Goal: Task Accomplishment & Management: Manage account settings

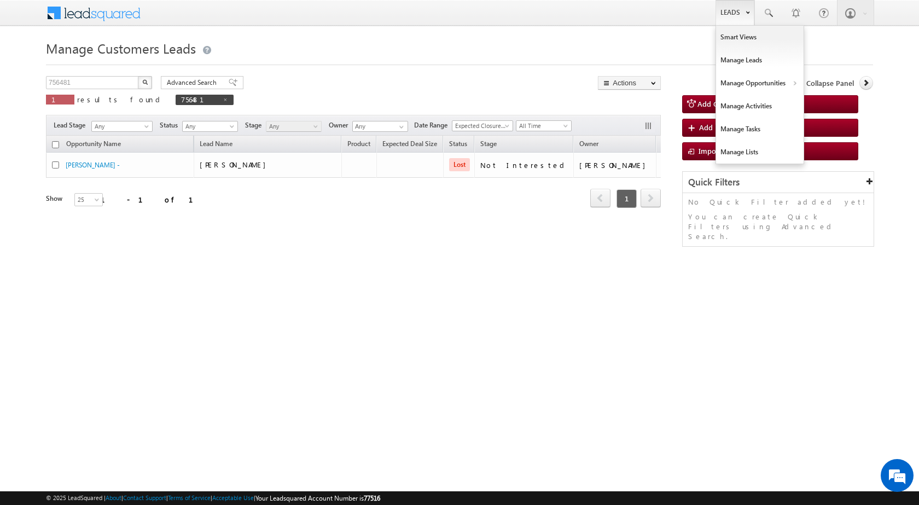
click at [743, 16] on link "Leads" at bounding box center [735, 12] width 39 height 25
click at [821, 103] on link "Customers Leads" at bounding box center [855, 106] width 100 height 23
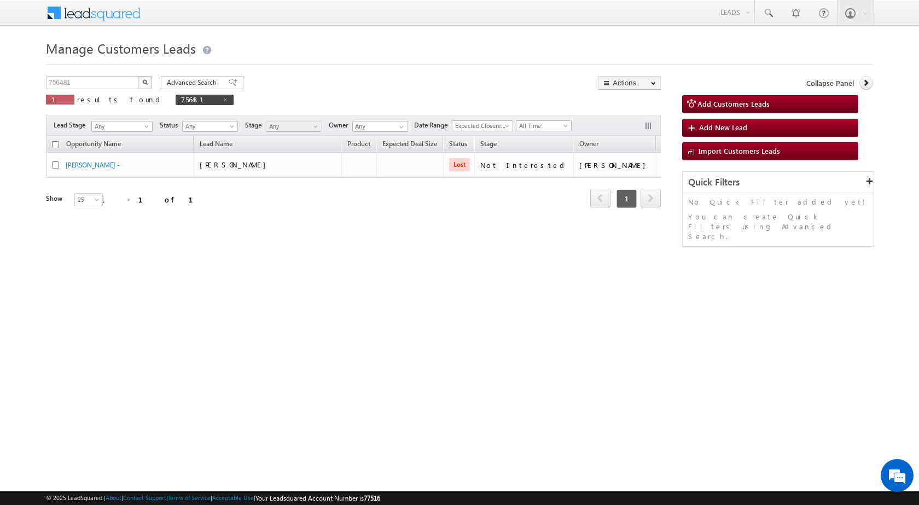
click at [89, 72] on div "Manage Customers Leads 756481 X 1 results found 756481 Advanced Search Advanced…" at bounding box center [459, 174] width 827 height 274
click at [85, 80] on input "756481" at bounding box center [93, 82] width 94 height 13
paste input "66975"
type input "766975"
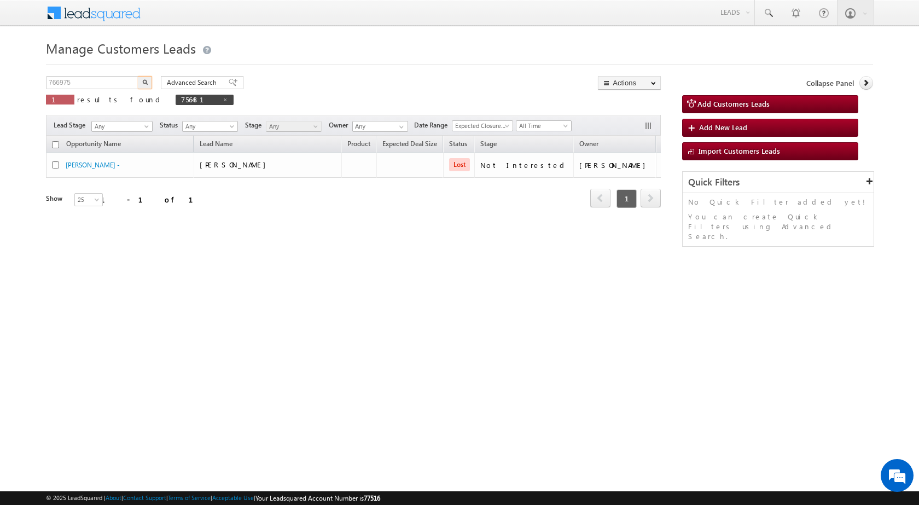
click at [143, 80] on img "button" at bounding box center [144, 81] width 5 height 5
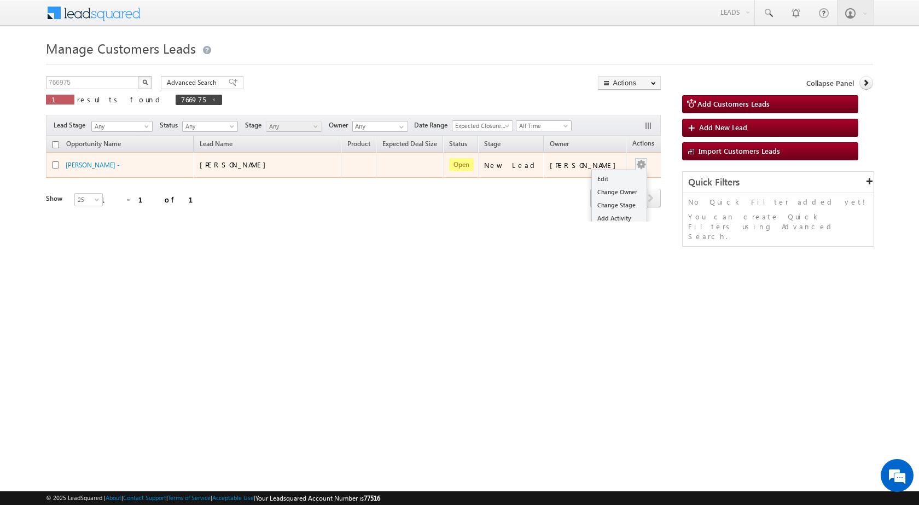
click at [632, 164] on div "Edit Change Owner Change Stage Add Activity Add Task Delete" at bounding box center [641, 165] width 18 height 14
click at [609, 176] on link "Edit" at bounding box center [619, 178] width 55 height 13
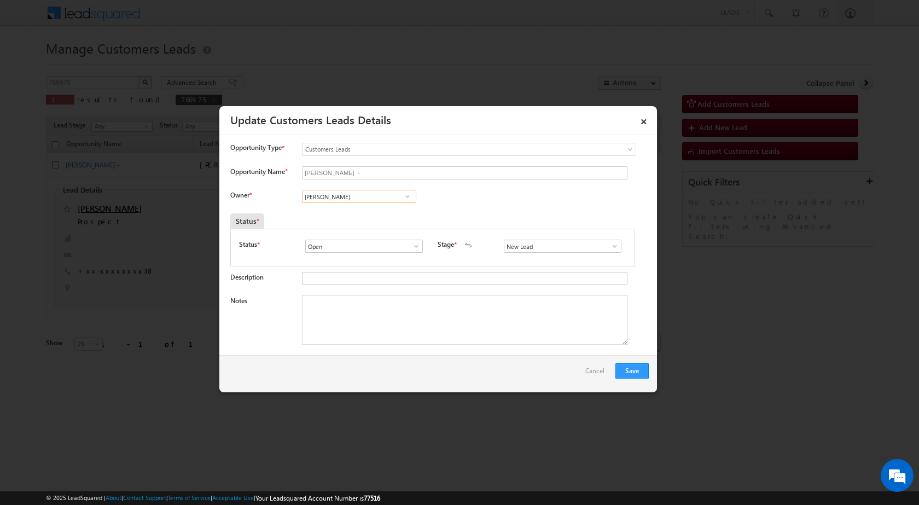
click at [347, 196] on input "[PERSON_NAME]" at bounding box center [359, 196] width 114 height 13
paste input "[EMAIL_ADDRESS][DOMAIN_NAME]"
click at [338, 214] on span "[EMAIL_ADDRESS][DOMAIN_NAME]" at bounding box center [355, 218] width 98 height 8
type input "[PERSON_NAME]"
click at [350, 330] on textarea "Notes" at bounding box center [465, 319] width 326 height 49
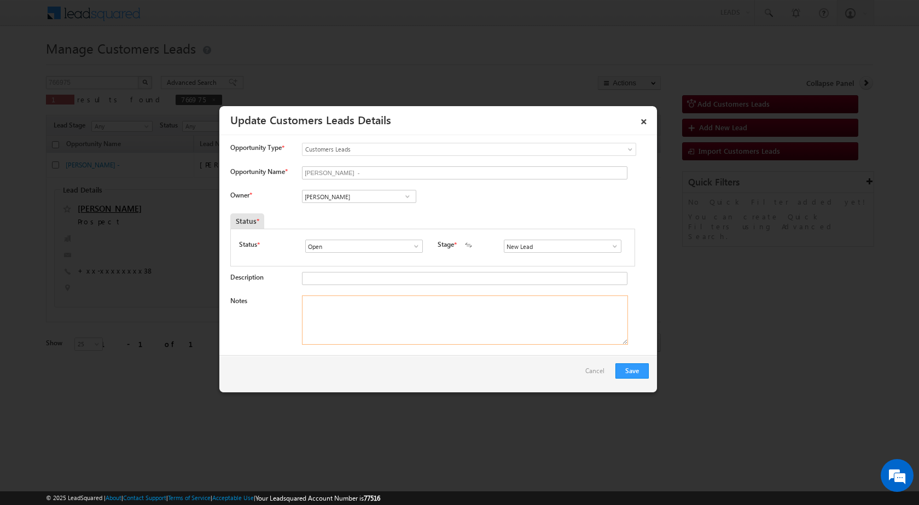
click at [357, 307] on textarea "Notes" at bounding box center [465, 319] width 326 height 49
paste textarea "766975 / VB_Interested / MOBILE NO - [PHONE_NUMBER] / Name - [PERSON_NAME] / LV…"
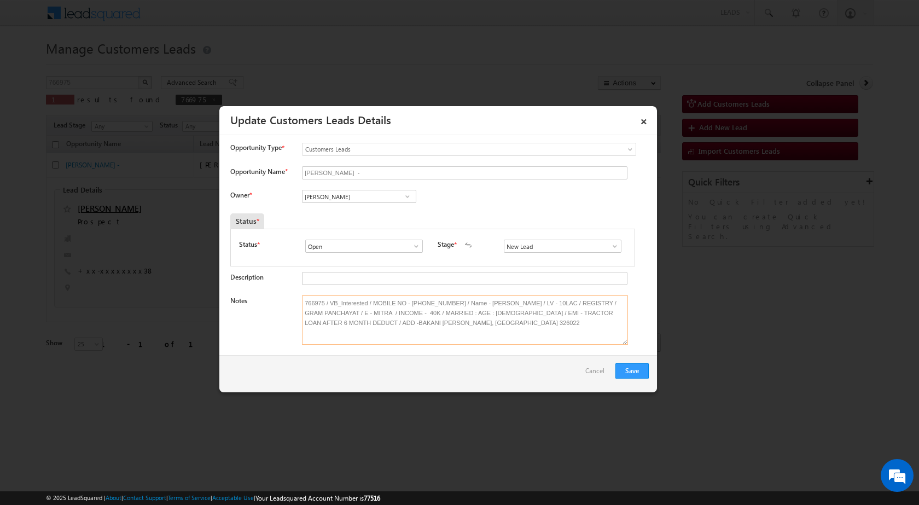
drag, startPoint x: 448, startPoint y: 302, endPoint x: 286, endPoint y: 298, distance: 162.0
click at [286, 298] on div "Notes 766975 / VB_Interested / MOBILE NO - [PHONE_NUMBER] / Name - [PERSON_NAME…" at bounding box center [439, 322] width 419 height 55
type textarea "Name - [PERSON_NAME] / LV - 10LAC / REGISTRY / GRAM PANCHAYAT / E - MITRA / INC…"
click at [631, 373] on button "Save" at bounding box center [631, 370] width 33 height 15
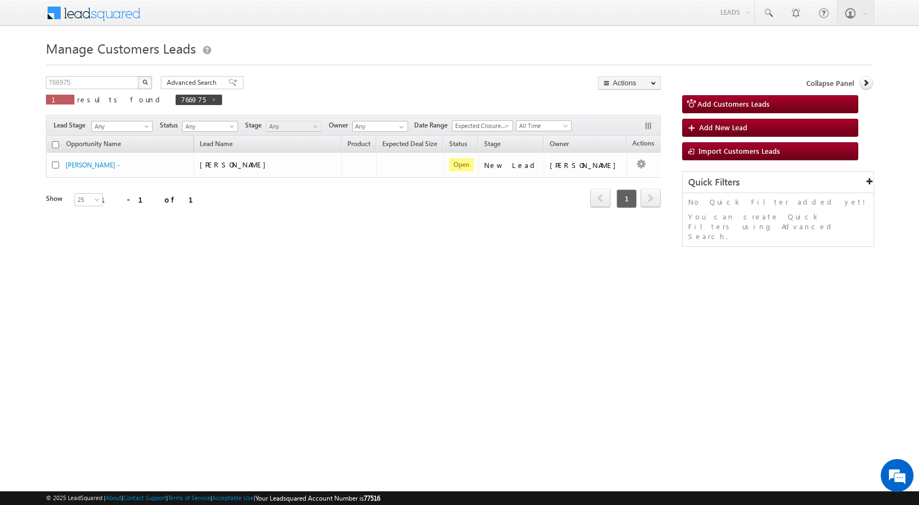
click at [280, 290] on div "Manage Customers Leads Customers Leads updated successfully. 766975 X 1 results…" at bounding box center [459, 174] width 827 height 274
